Goal: Transaction & Acquisition: Purchase product/service

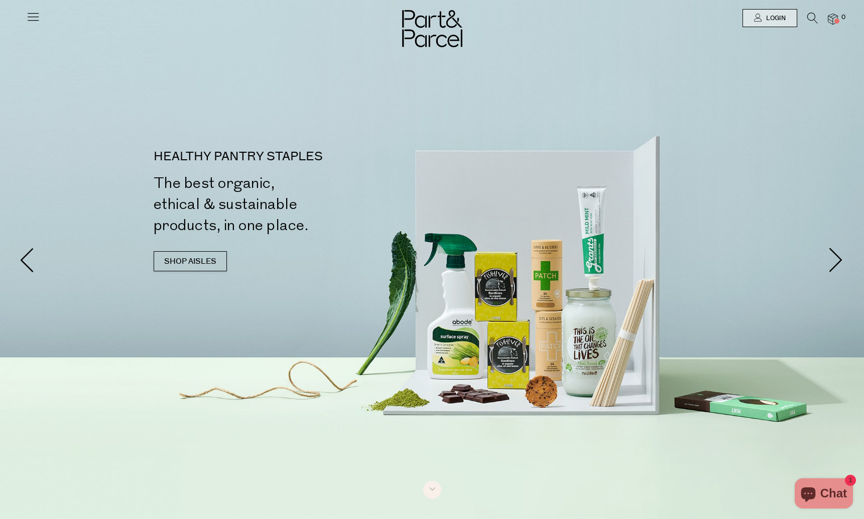
click at [34, 13] on icon at bounding box center [33, 17] width 14 height 14
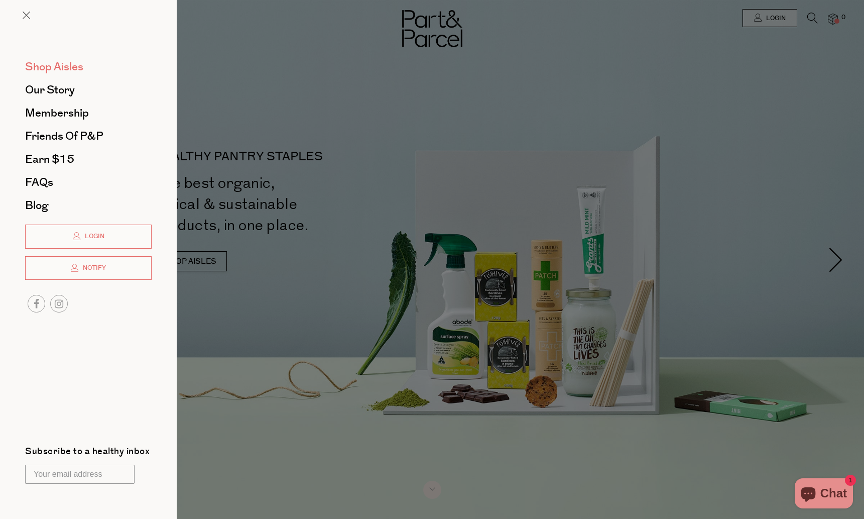
click at [61, 67] on span "Shop Aisles" at bounding box center [54, 67] width 58 height 16
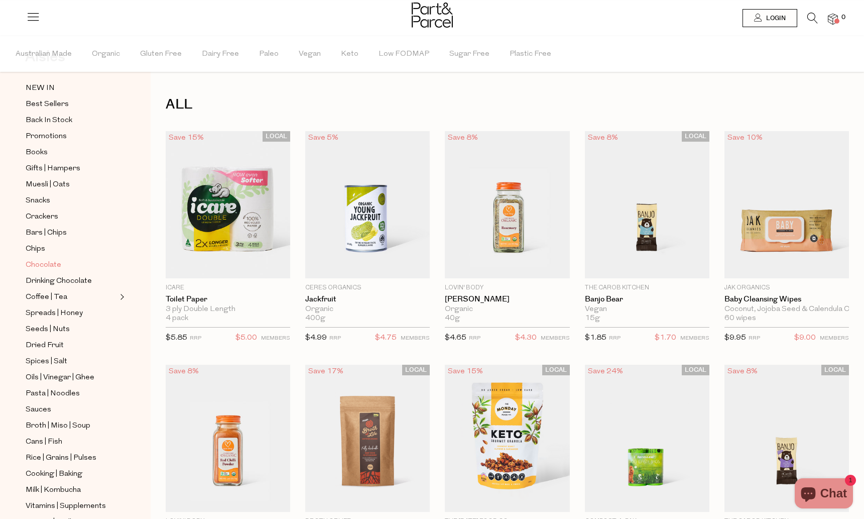
scroll to position [52, 0]
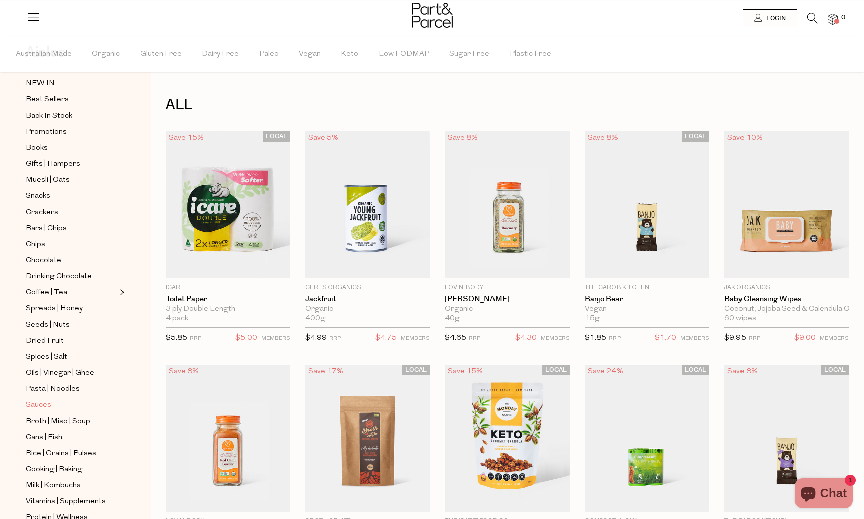
click at [33, 404] on span "Sauces" at bounding box center [39, 405] width 26 height 12
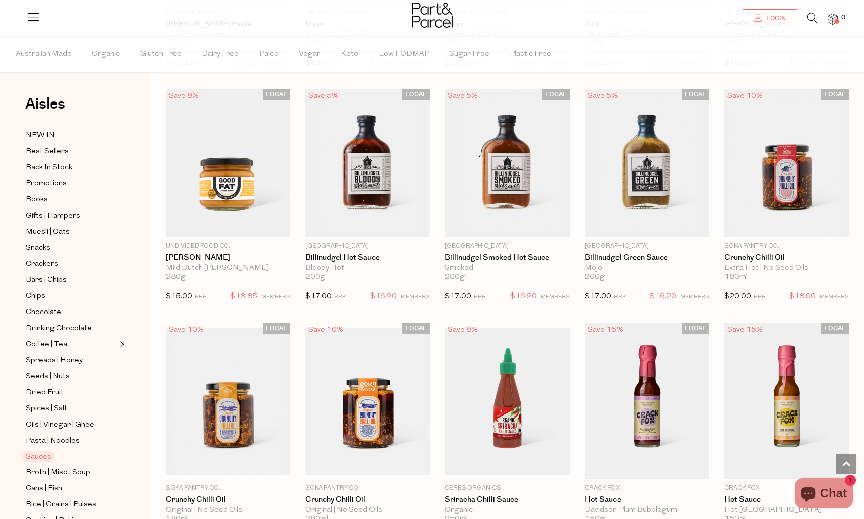
scroll to position [976, 0]
